Goal: Task Accomplishment & Management: Use online tool/utility

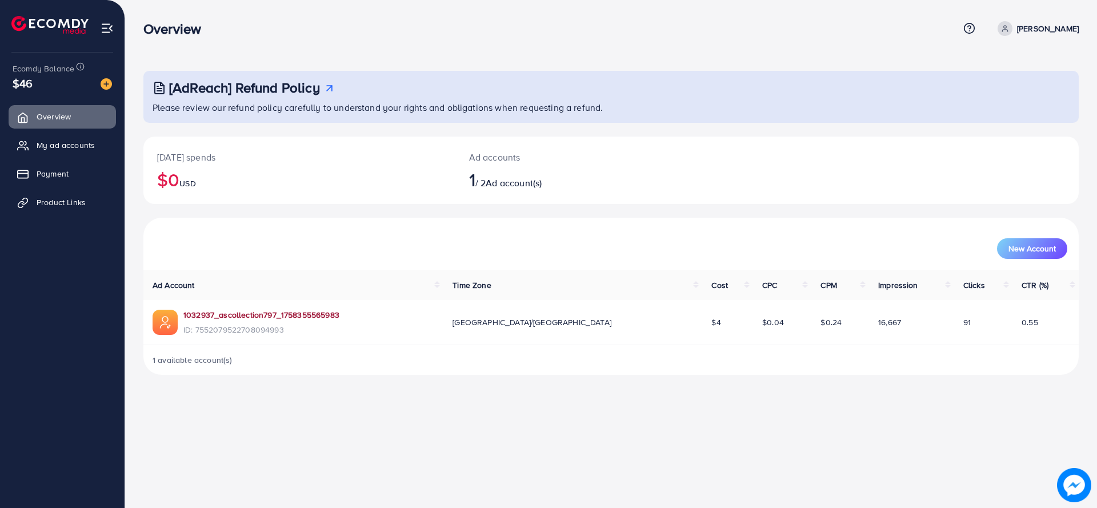
click at [263, 310] on link "1032937_ascollection797_1758355565983" at bounding box center [261, 314] width 156 height 11
click at [74, 204] on span "Product Links" at bounding box center [63, 202] width 49 height 11
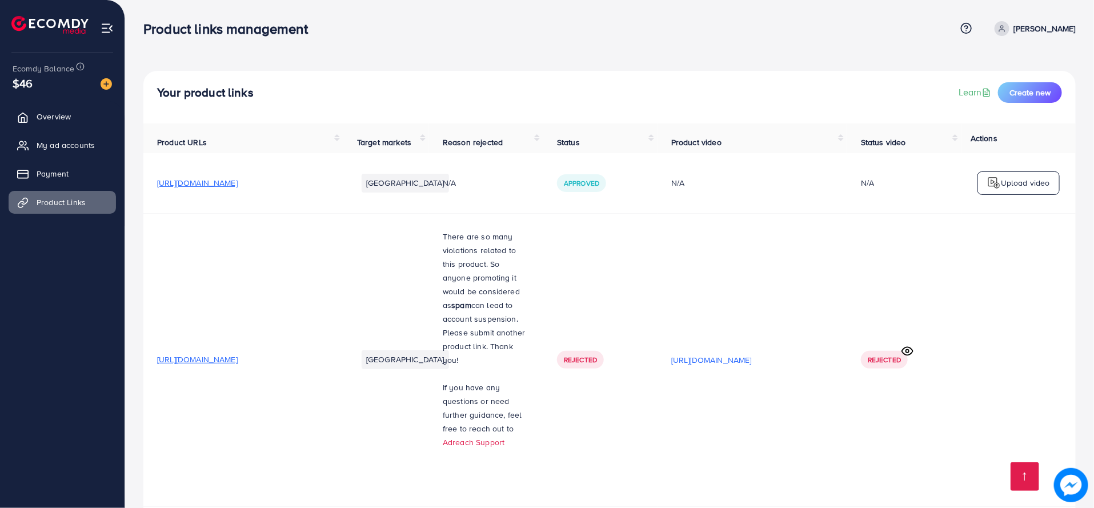
scroll to position [517, 0]
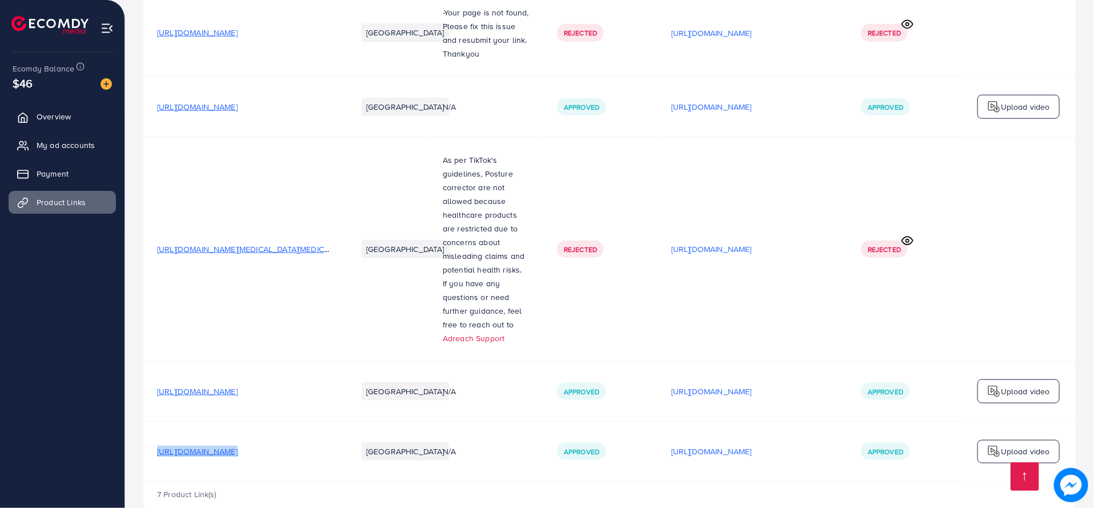
drag, startPoint x: 153, startPoint y: 428, endPoint x: 362, endPoint y: 426, distance: 209.1
click at [362, 426] on tr "[URL][DOMAIN_NAME] Pakistan N/A Approved [URL][DOMAIN_NAME] Approved Upload vid…" at bounding box center [609, 452] width 932 height 60
copy span "[URL][DOMAIN_NAME]"
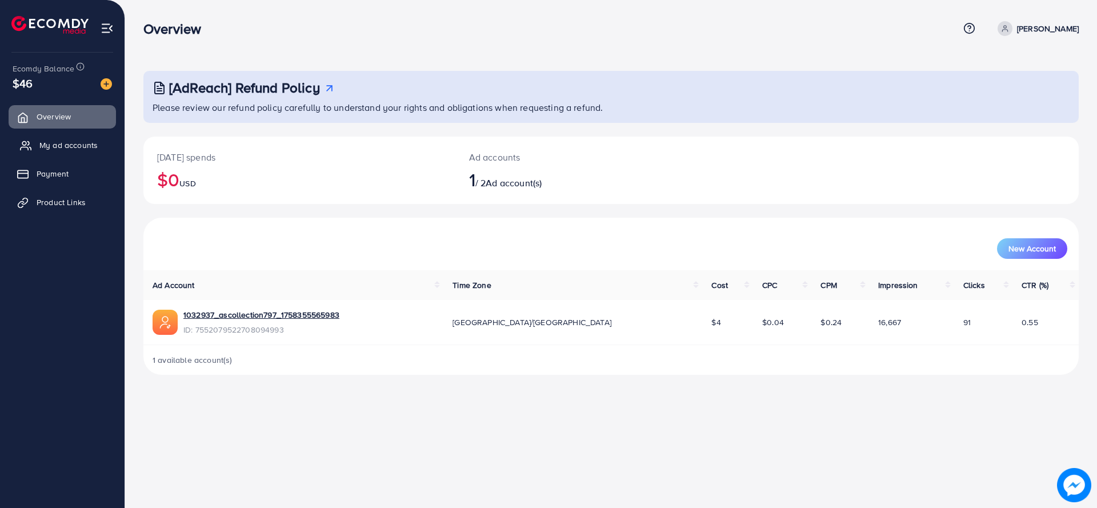
click at [47, 135] on link "My ad accounts" at bounding box center [62, 145] width 107 height 23
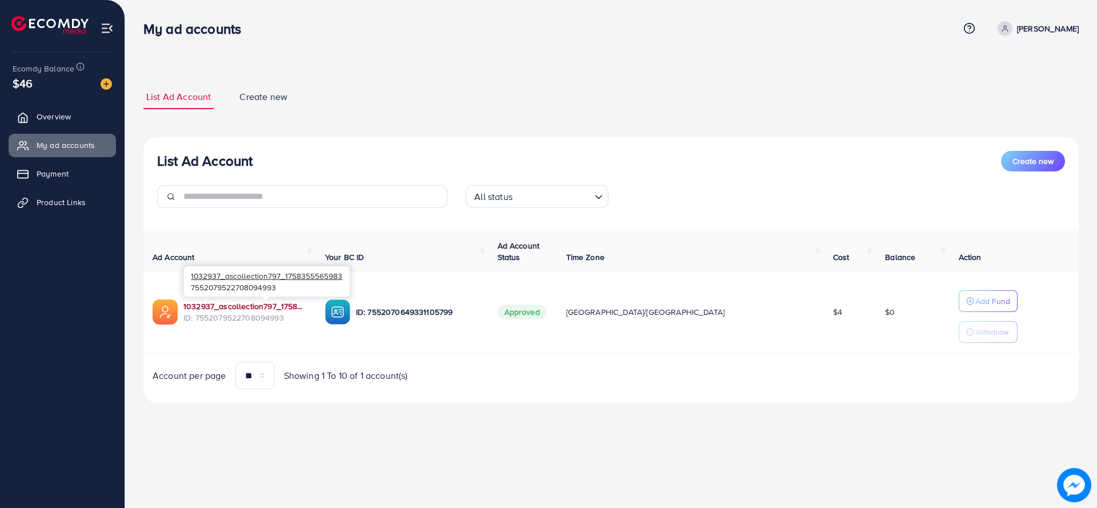
click at [222, 302] on link "1032937_ascollection797_1758355565983" at bounding box center [244, 305] width 123 height 11
